Goal: Information Seeking & Learning: Learn about a topic

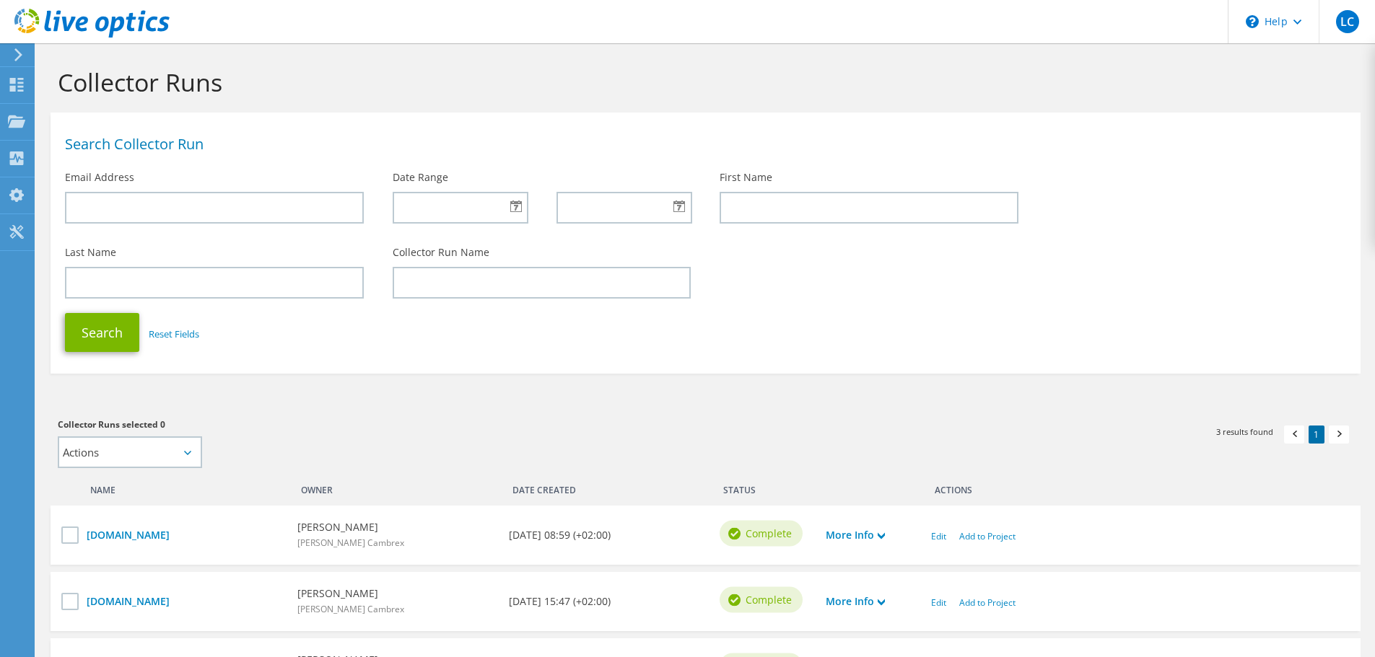
scroll to position [149, 0]
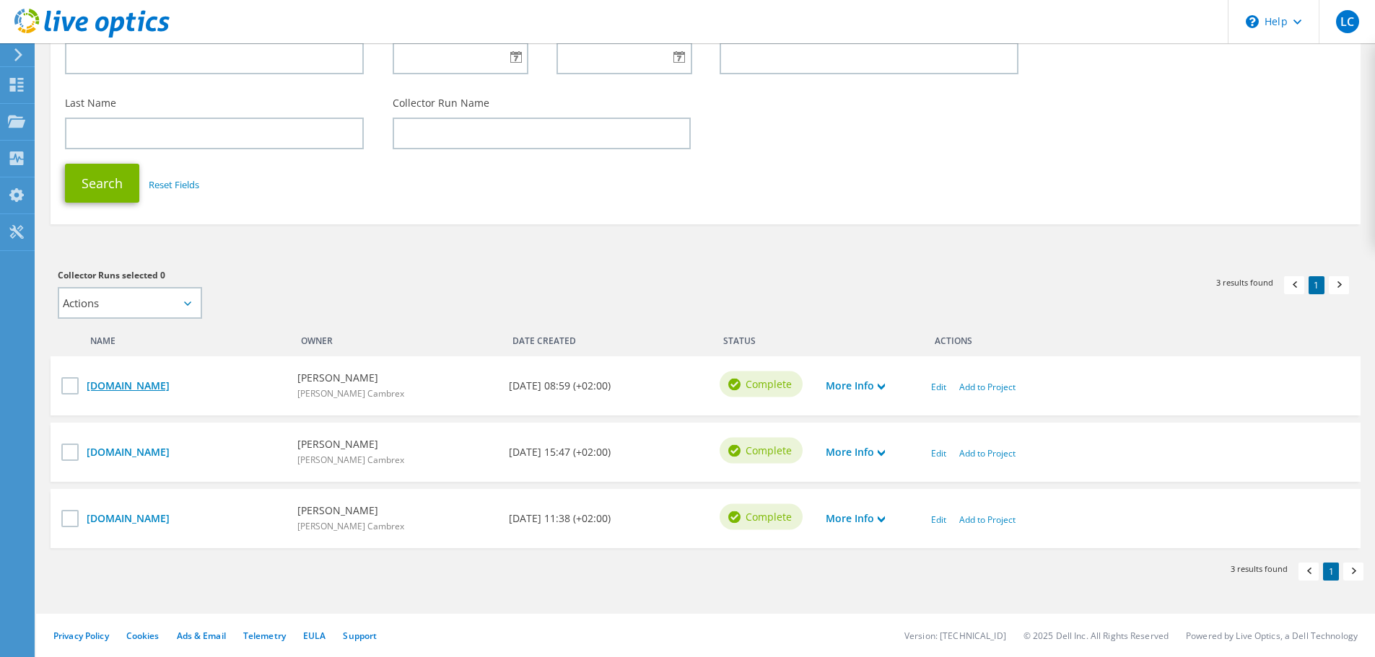
click at [157, 386] on link "[DOMAIN_NAME]" at bounding box center [185, 386] width 196 height 16
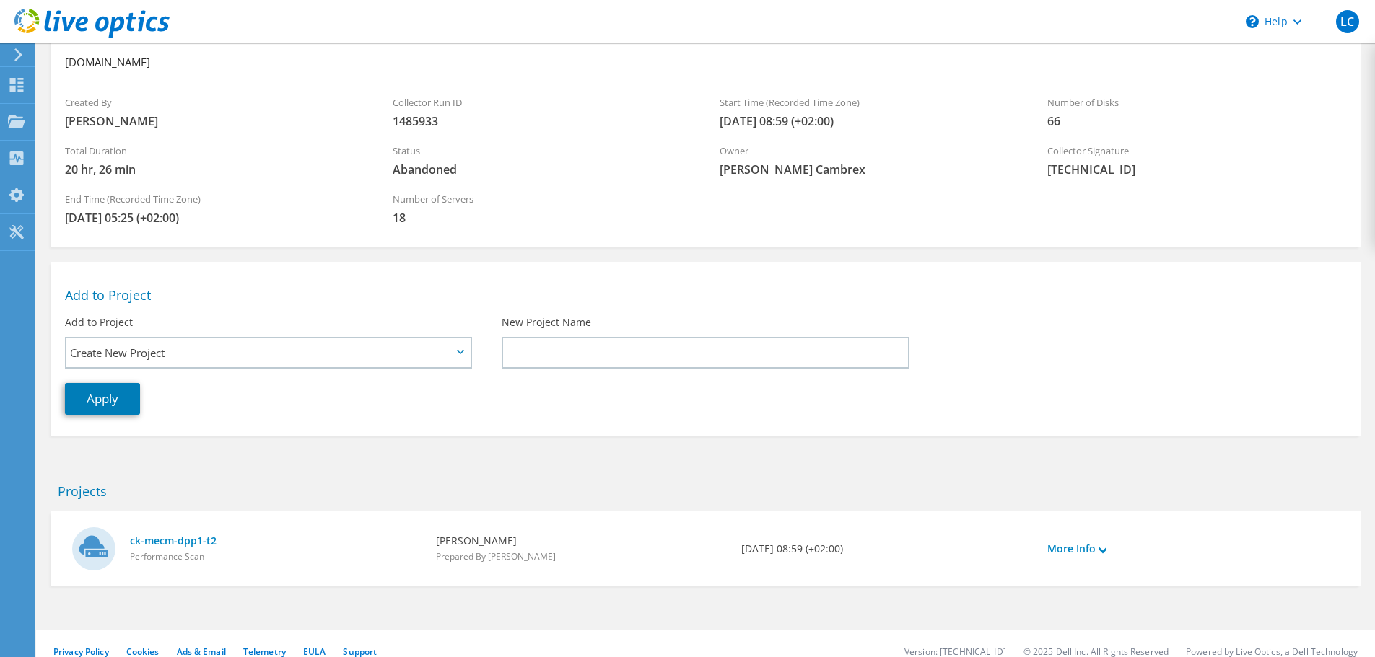
scroll to position [100, 0]
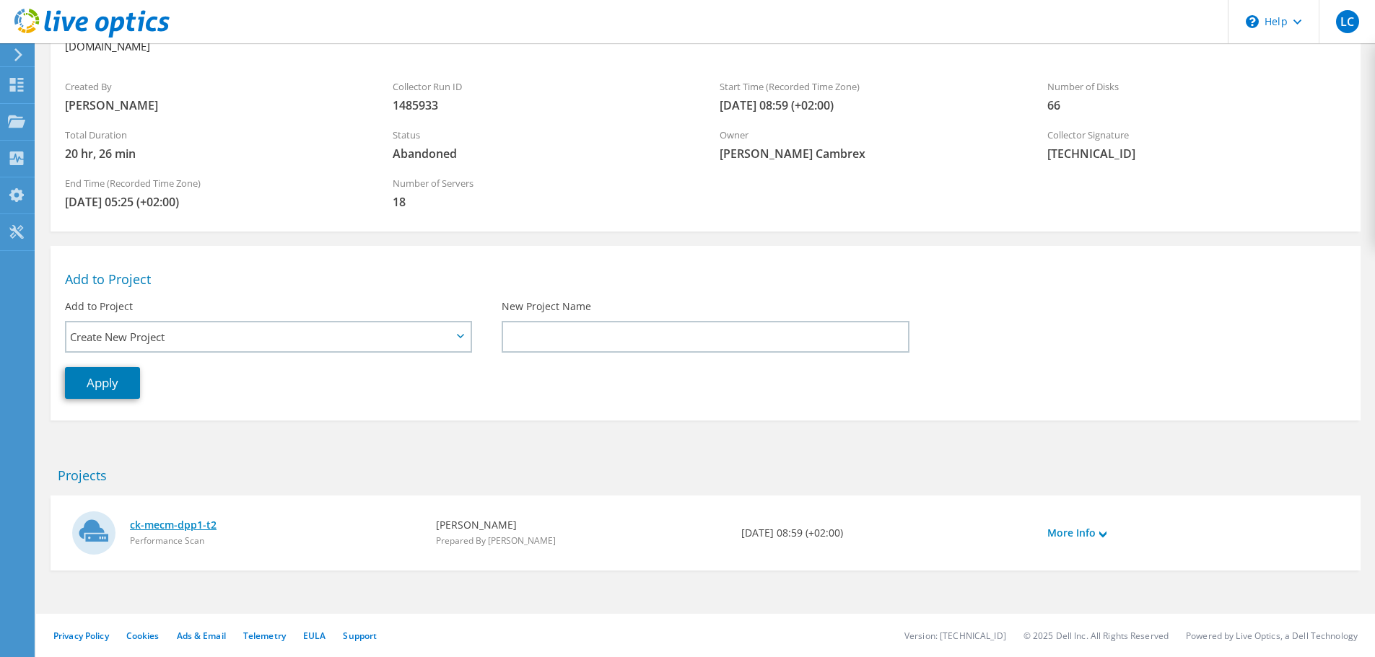
click at [168, 526] on link "ck-mecm-dpp1-t2" at bounding box center [276, 525] width 292 height 16
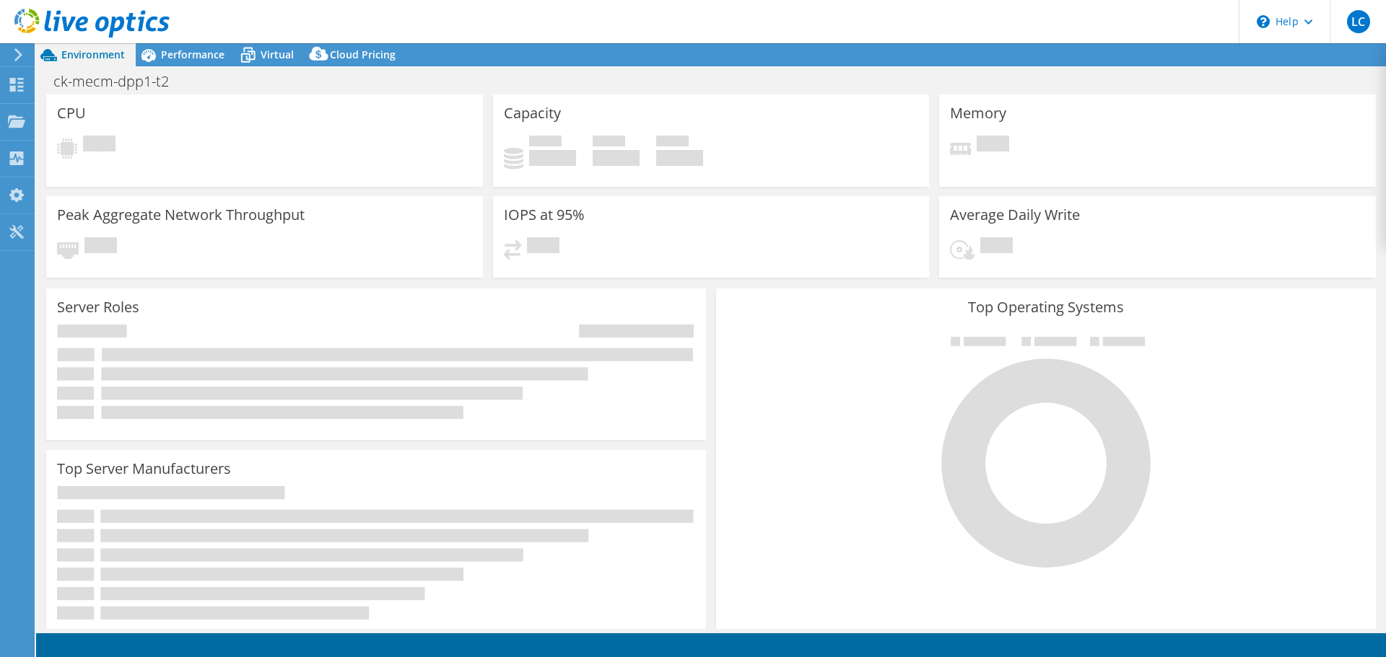
select select "USD"
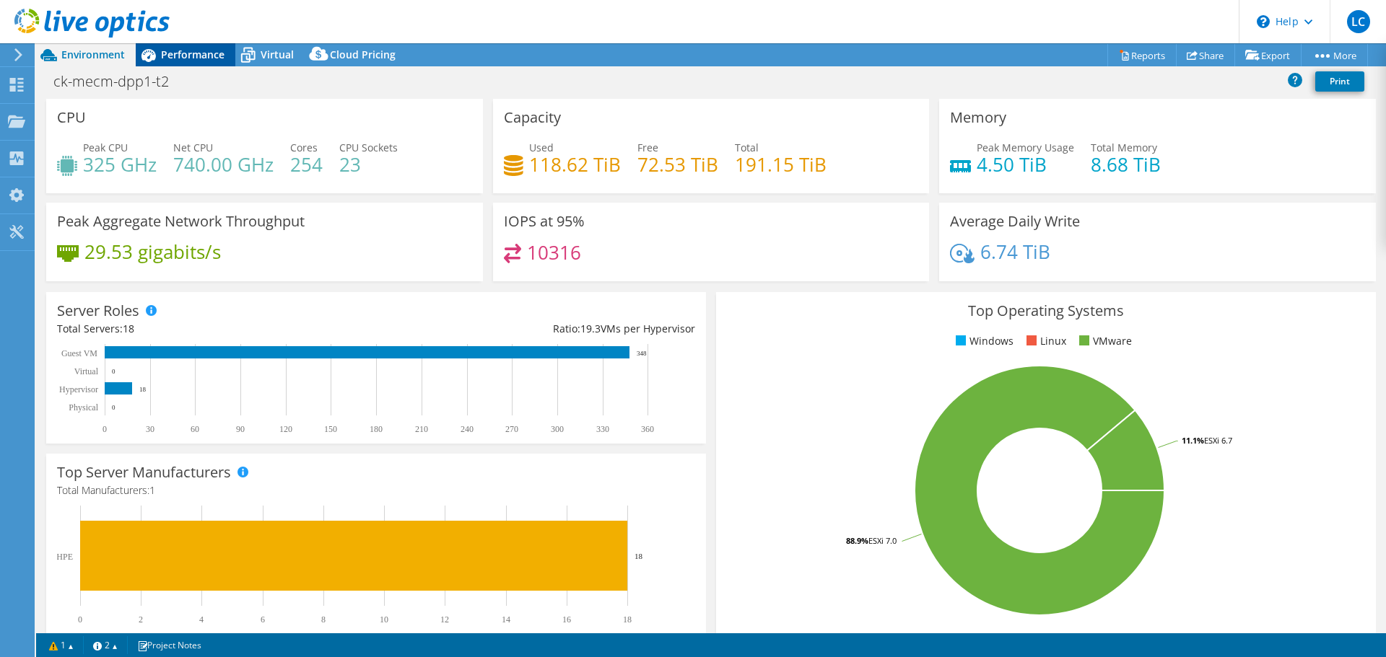
click at [187, 63] on div "Performance" at bounding box center [186, 54] width 100 height 23
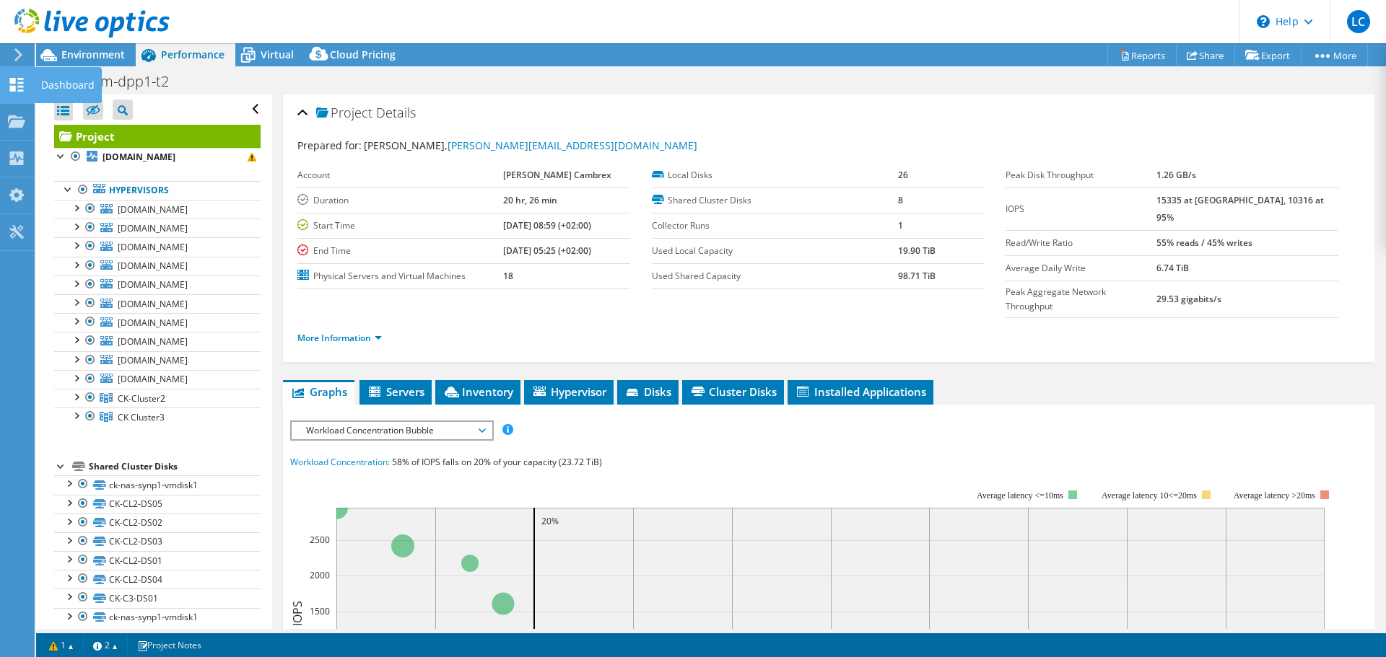
click at [50, 83] on div "Dashboard" at bounding box center [68, 85] width 68 height 36
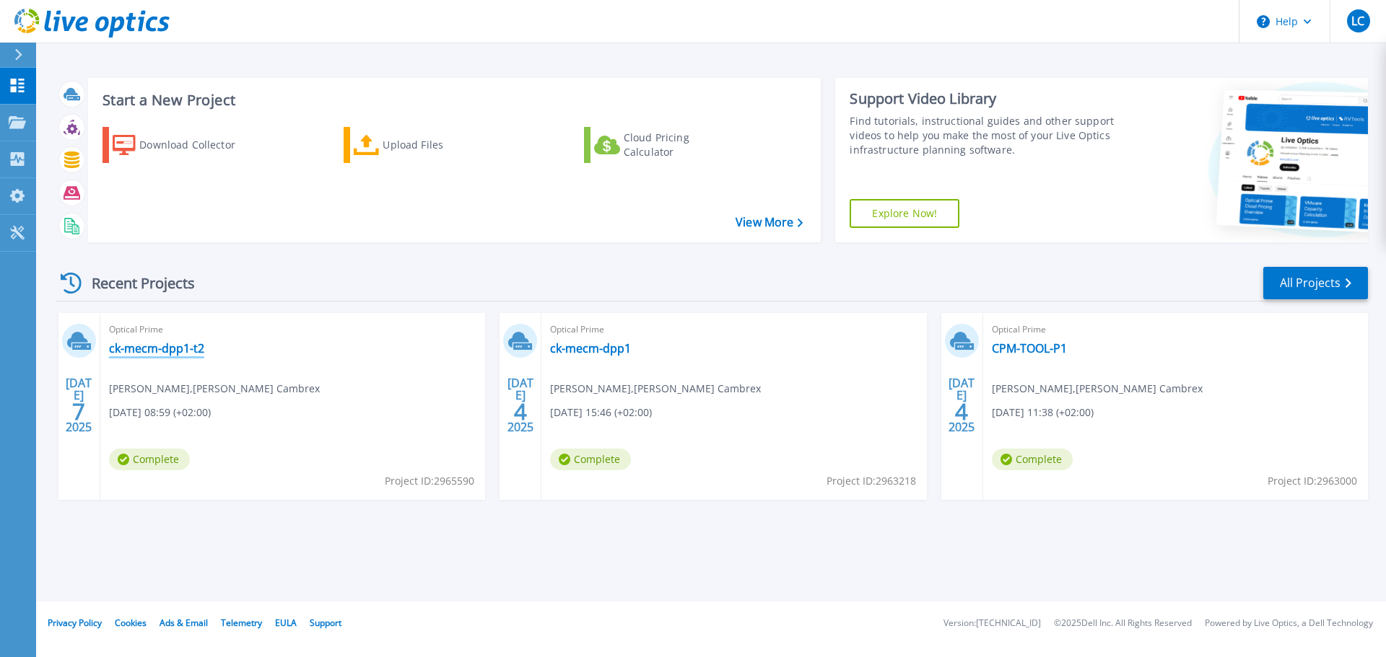
click at [165, 348] on link "ck-mecm-dpp1-t2" at bounding box center [156, 348] width 95 height 14
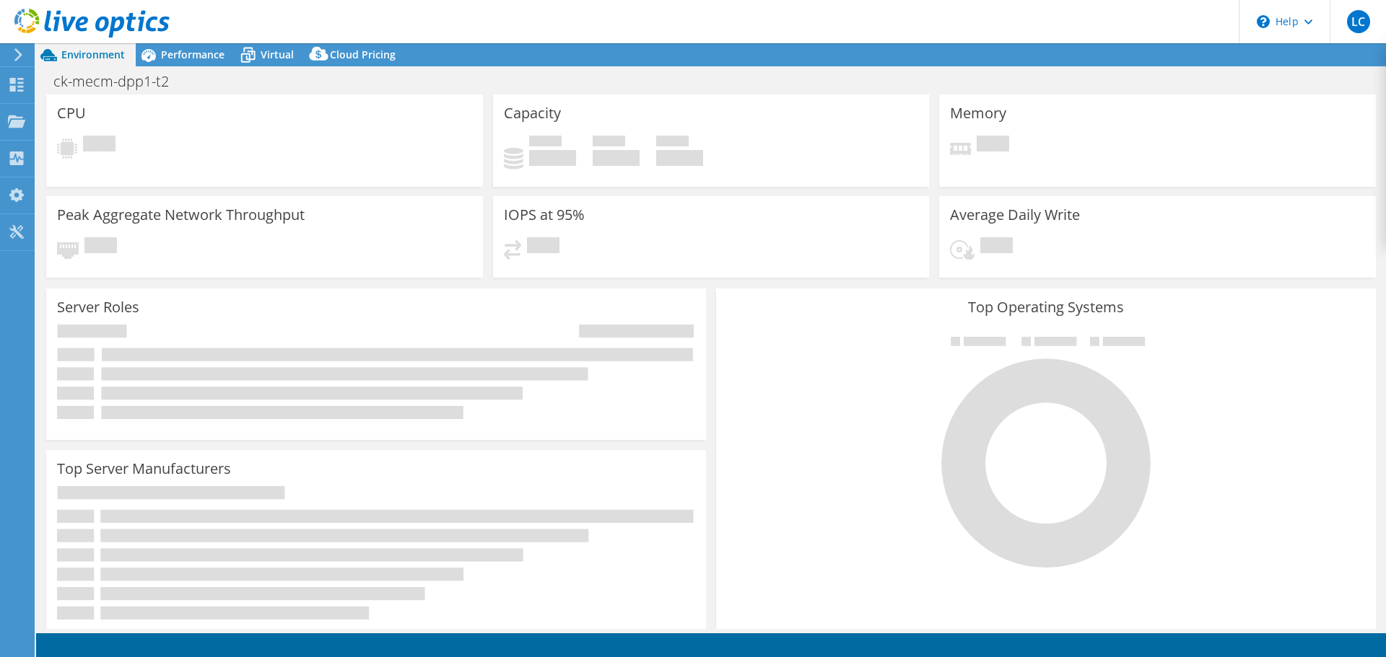
select select "USD"
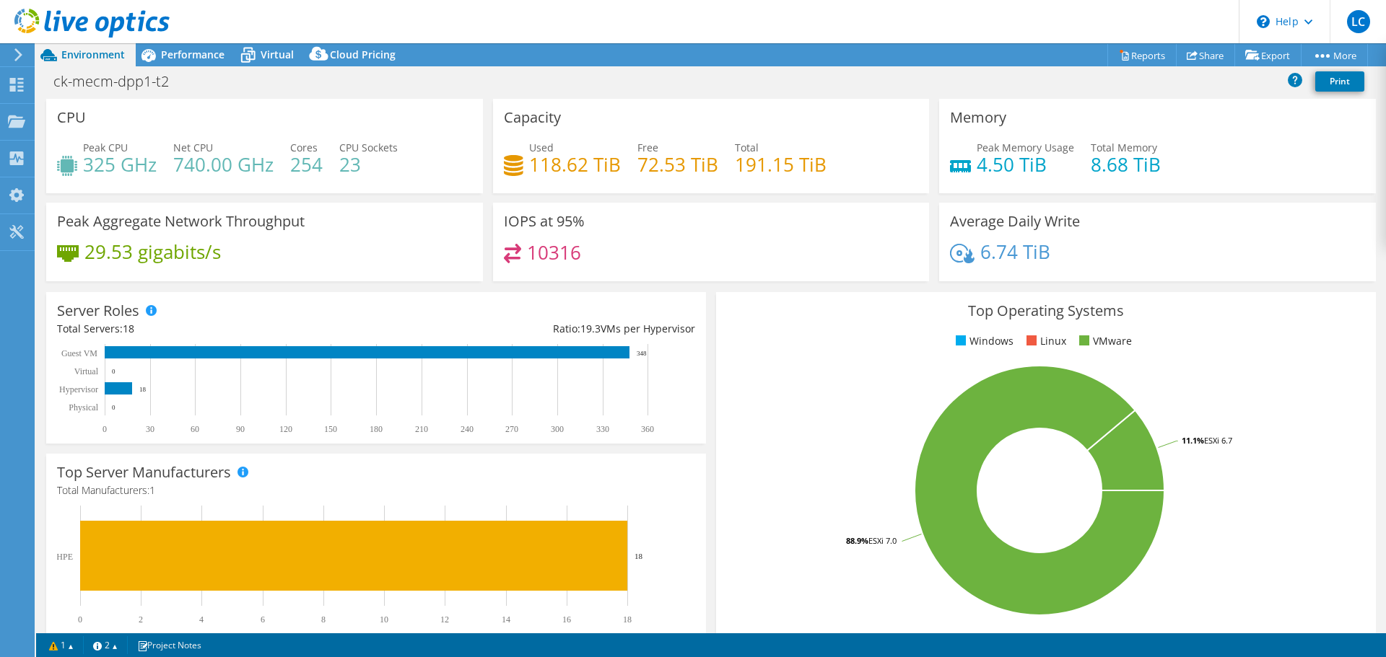
click at [1292, 483] on rect at bounding box center [1039, 490] width 625 height 253
click at [209, 52] on span "Performance" at bounding box center [193, 55] width 64 height 14
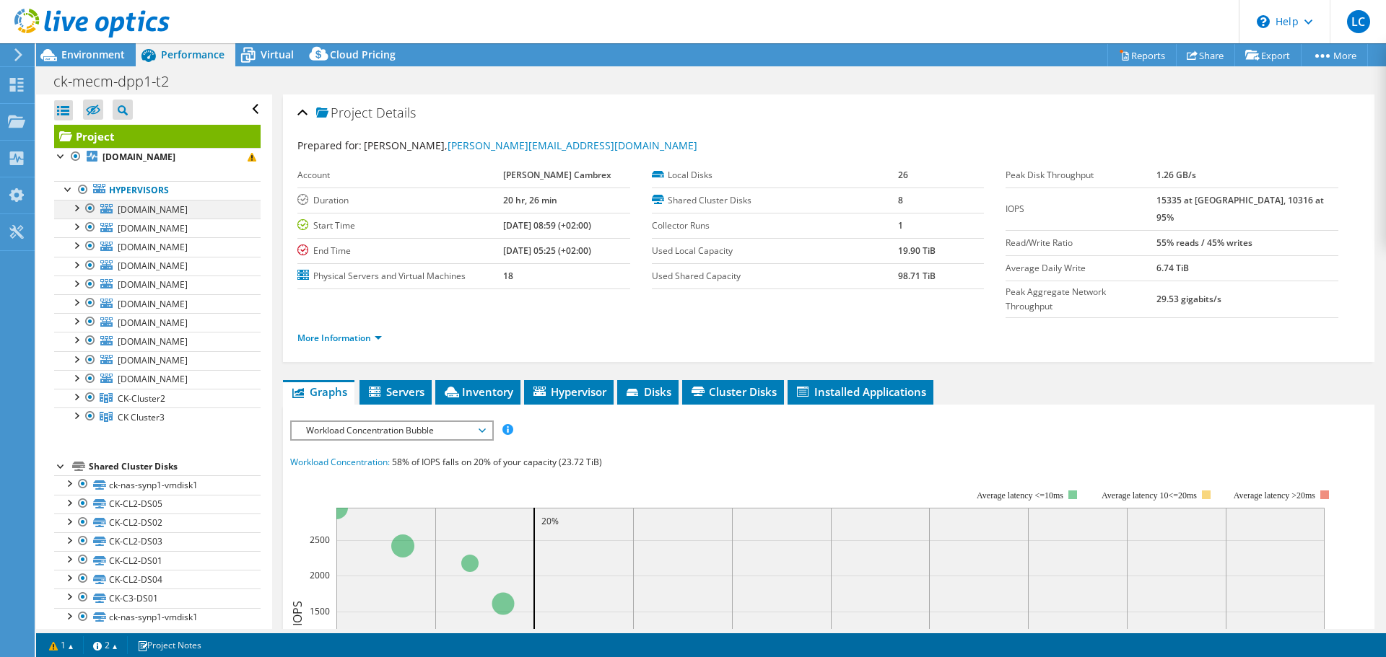
click at [75, 208] on div at bounding box center [76, 207] width 14 height 14
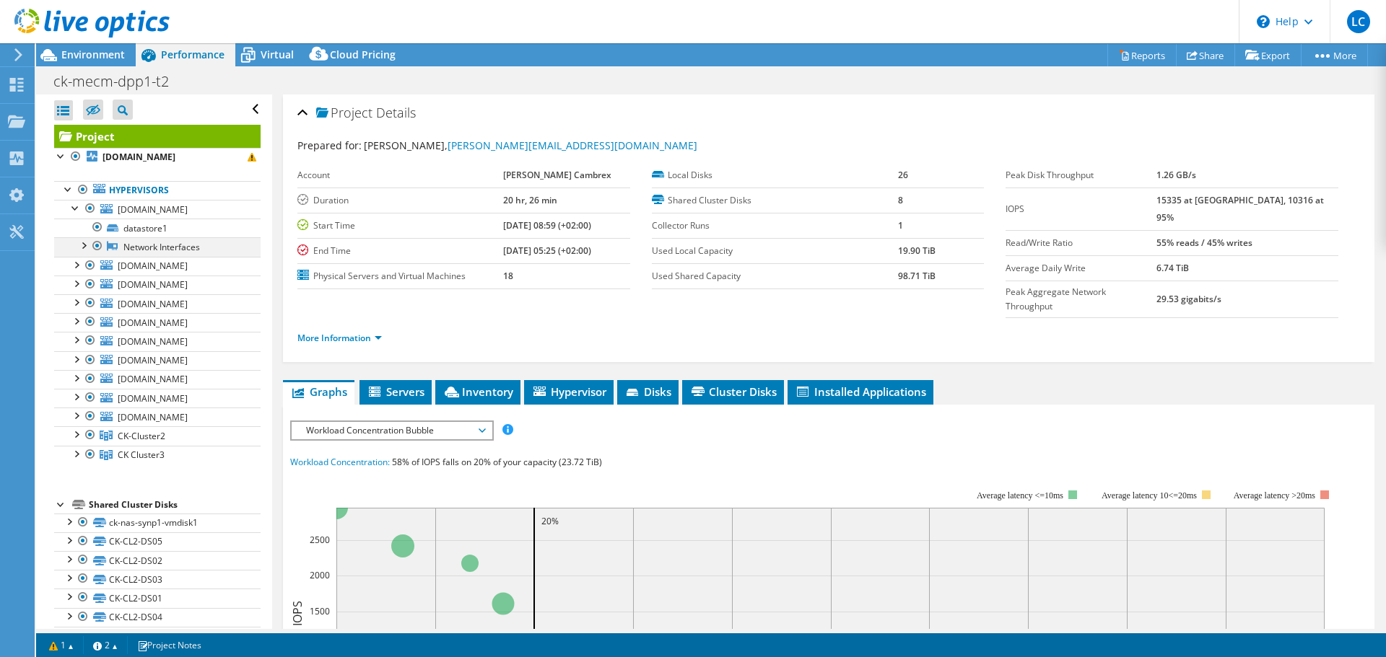
click at [86, 245] on div at bounding box center [83, 244] width 14 height 14
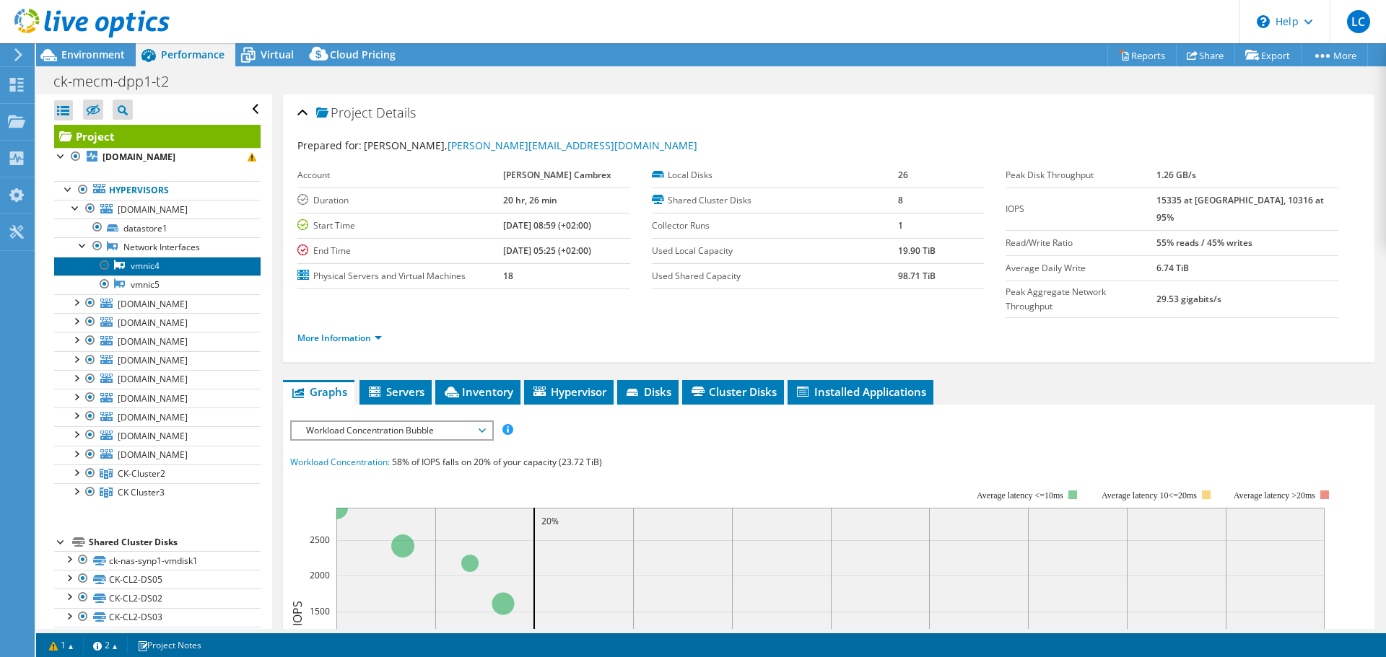
click at [179, 265] on link "vmnic4" at bounding box center [157, 266] width 206 height 19
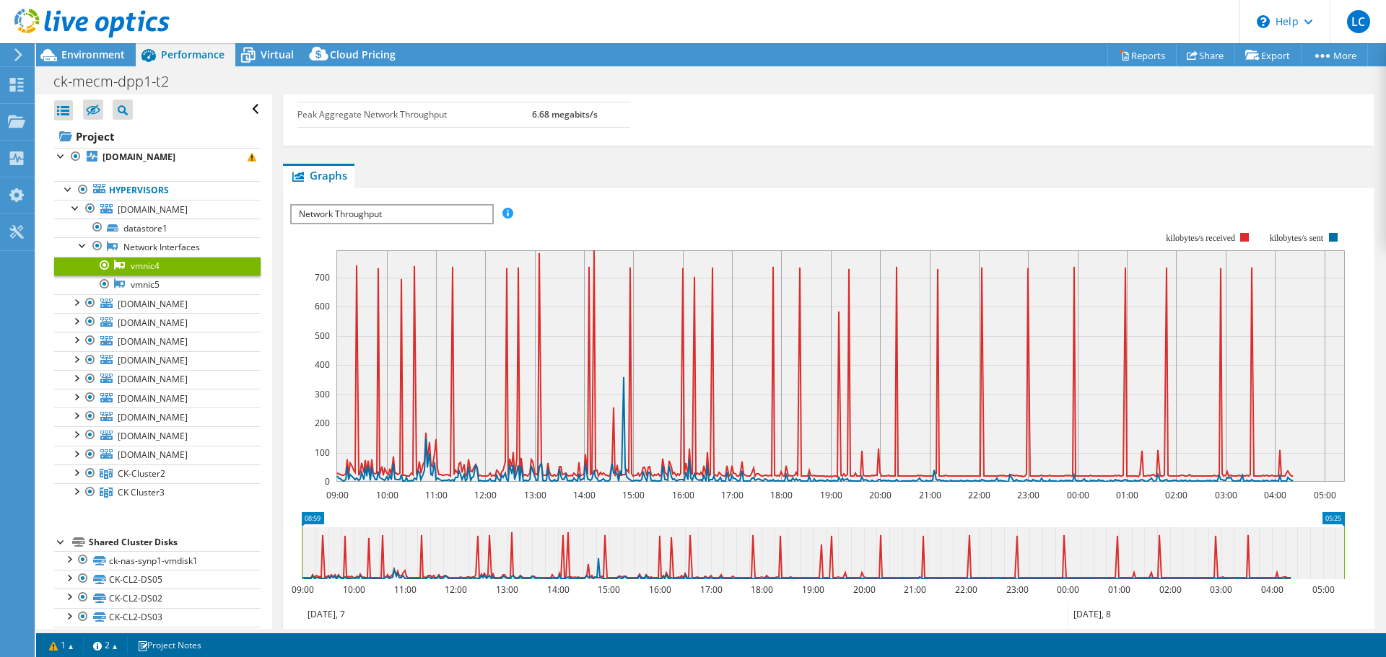
scroll to position [253, 0]
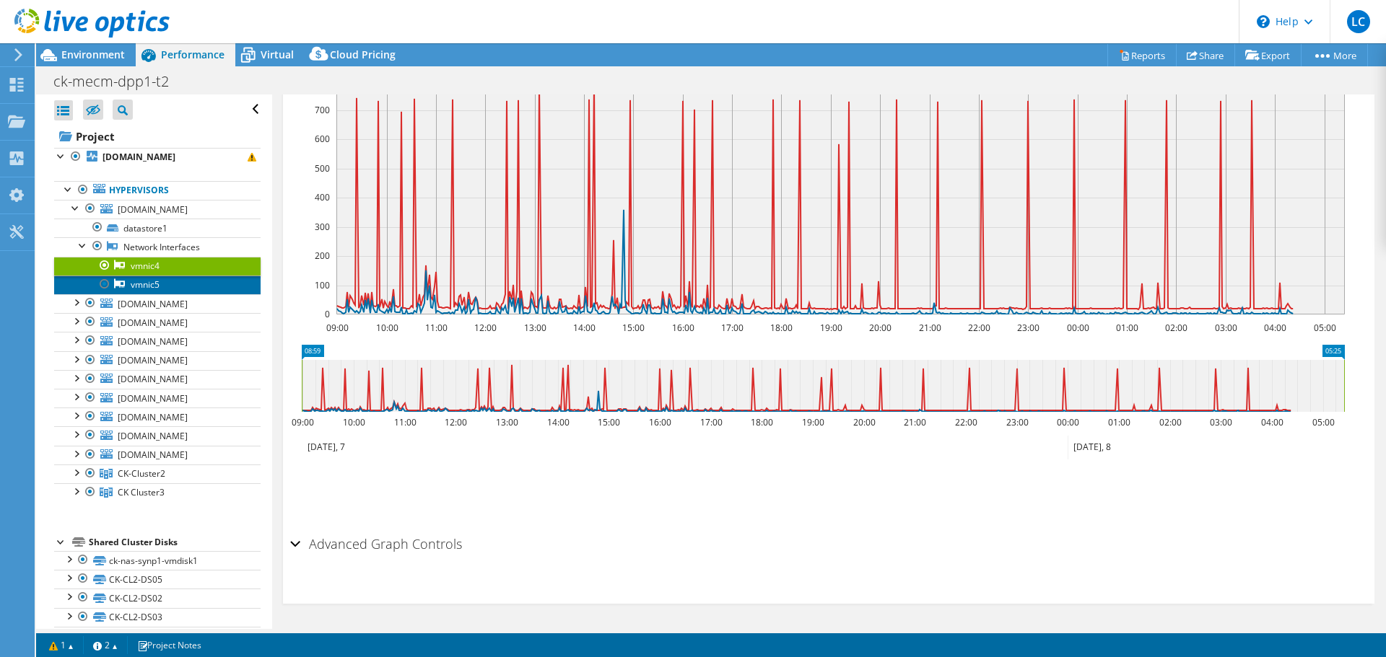
click at [175, 285] on link "vmnic5" at bounding box center [157, 285] width 206 height 19
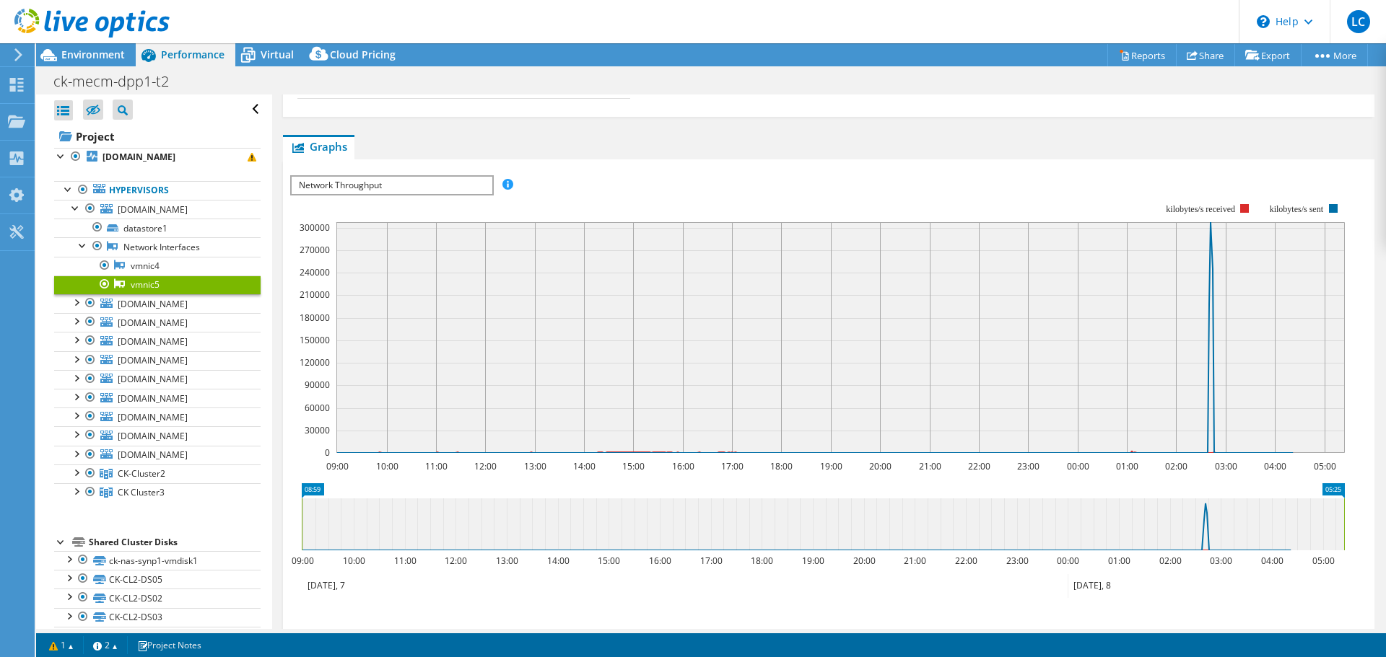
scroll to position [0, 0]
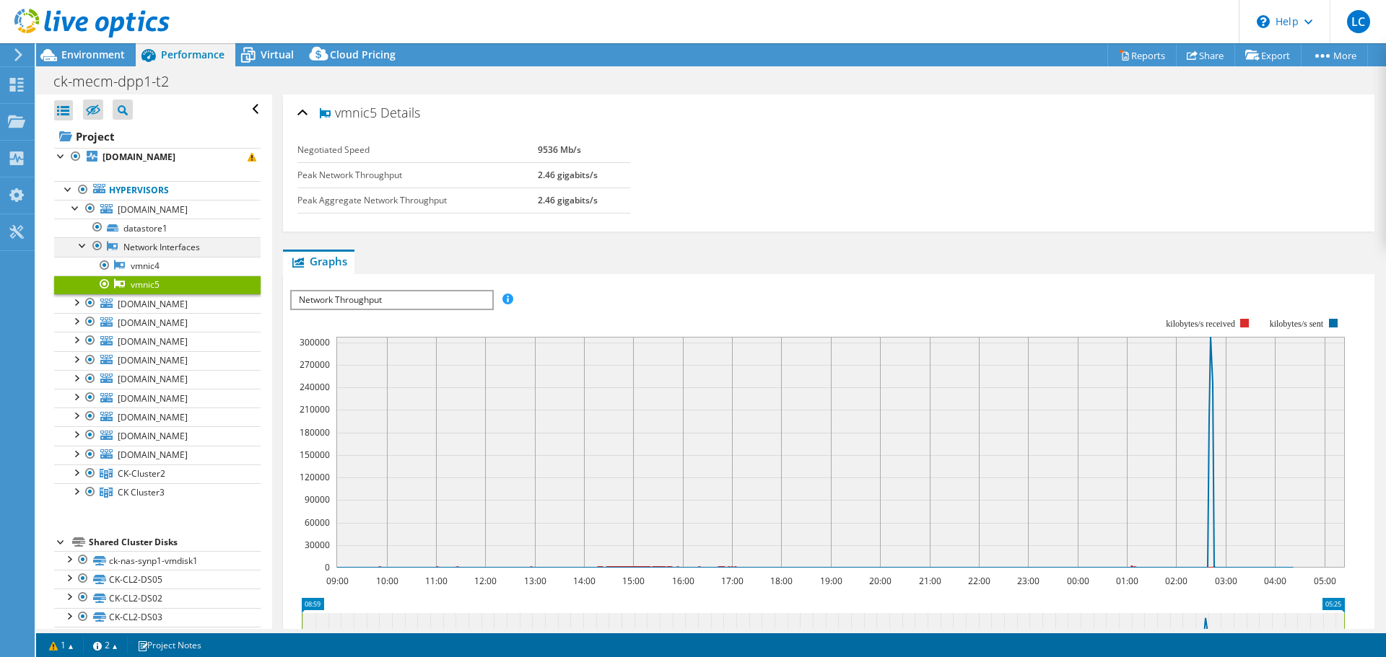
click at [82, 245] on div at bounding box center [83, 244] width 14 height 14
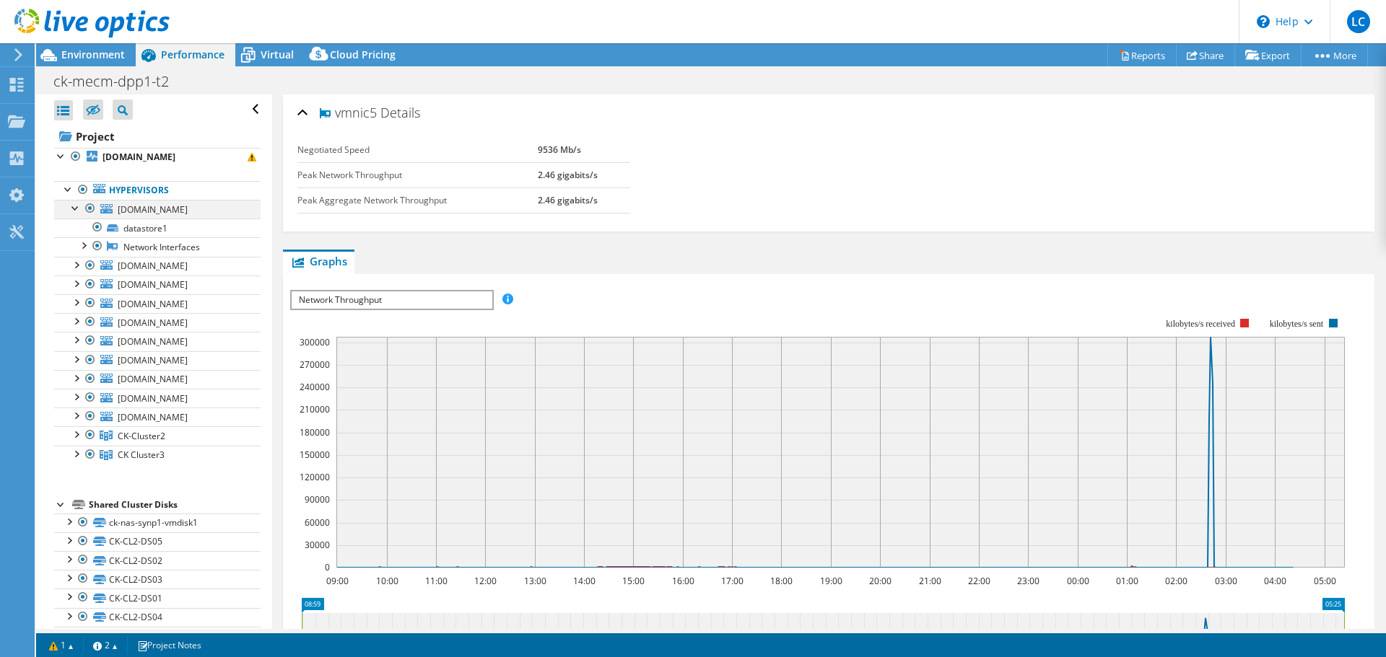
click at [76, 209] on div at bounding box center [76, 207] width 14 height 14
